Goal: Transaction & Acquisition: Subscribe to service/newsletter

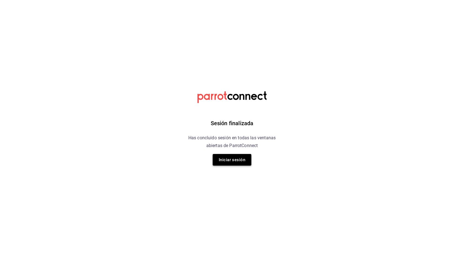
click at [226, 158] on button "Iniciar sesión" at bounding box center [232, 160] width 39 height 12
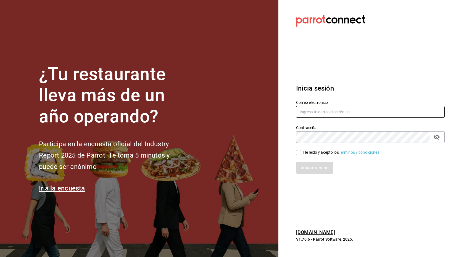
click at [304, 110] on input "text" at bounding box center [370, 112] width 149 height 12
type input "alecsq@gmail.com"
click at [299, 150] on input "He leído y acepto los Términos y condiciones." at bounding box center [298, 152] width 5 height 5
checkbox input "true"
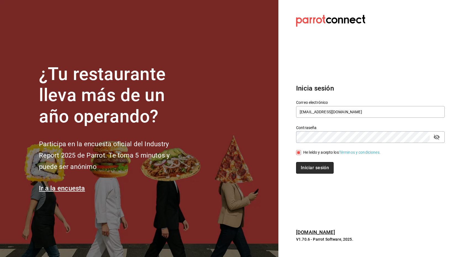
click at [308, 163] on button "Iniciar sesión" at bounding box center [315, 168] width 38 height 12
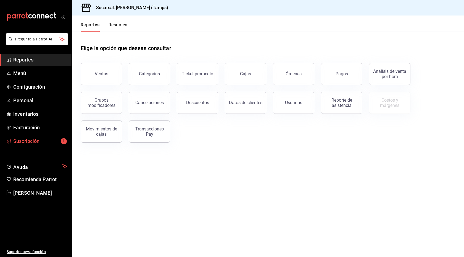
click at [61, 142] on icon "mailbox folders" at bounding box center [64, 141] width 7 height 7
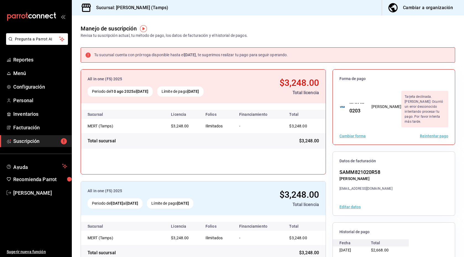
click at [433, 134] on button "Reintentar pago" at bounding box center [434, 136] width 28 height 4
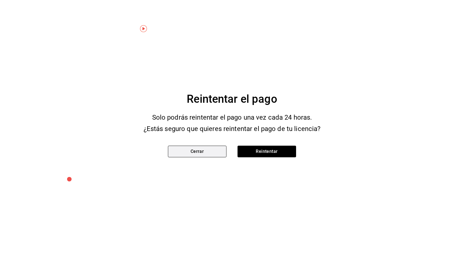
click at [198, 149] on button "Cerrar" at bounding box center [197, 151] width 59 height 12
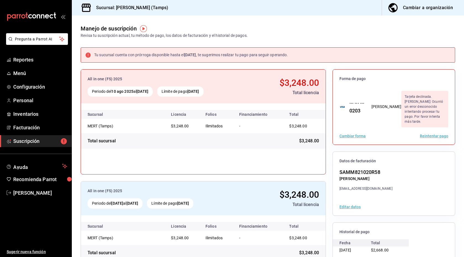
click at [357, 134] on button "Cambiar forma" at bounding box center [353, 136] width 26 height 4
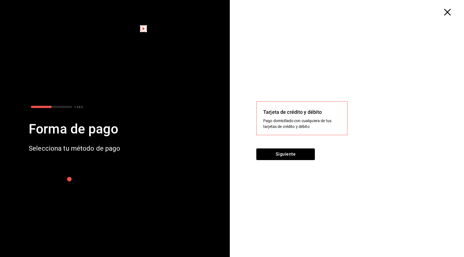
click at [287, 119] on div "Pago domiciliado con cualquiera de tus tarjetas de crédito y débito" at bounding box center [301, 124] width 77 height 12
click at [287, 125] on div "Pago domiciliado con cualquiera de tus tarjetas de crédito y débito" at bounding box center [301, 124] width 77 height 12
click at [286, 160] on button "Siguiente" at bounding box center [286, 154] width 59 height 12
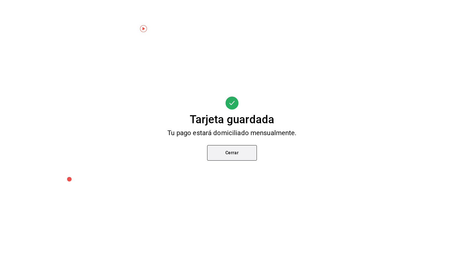
click at [232, 155] on button "Cerrar" at bounding box center [232, 152] width 50 height 15
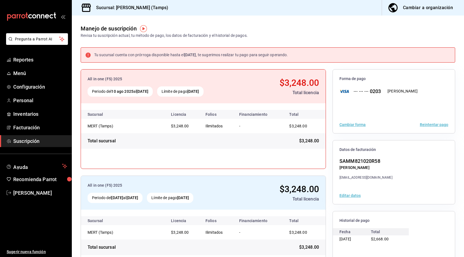
click at [430, 123] on button "Reintentar pago" at bounding box center [434, 124] width 28 height 4
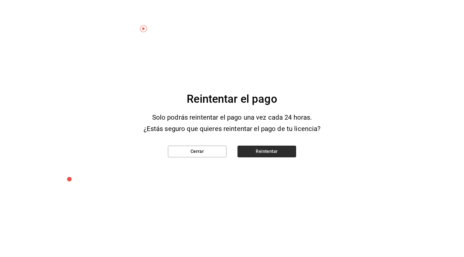
click at [289, 156] on button "Reintentar" at bounding box center [267, 151] width 59 height 12
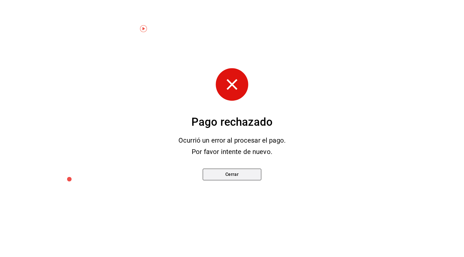
click at [249, 173] on button "Cerrar" at bounding box center [232, 174] width 59 height 12
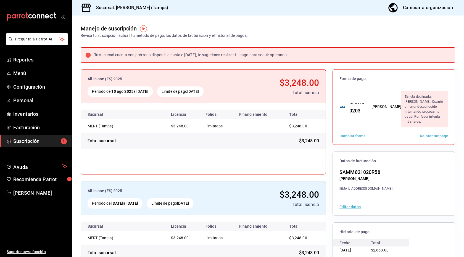
scroll to position [28, 0]
